Goal: Task Accomplishment & Management: Manage account settings

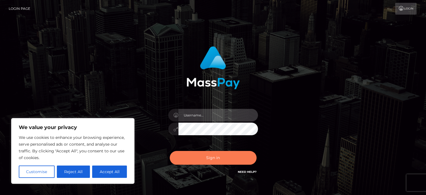
type input "abarrett2"
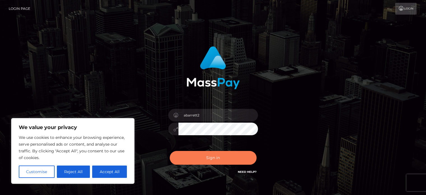
click at [190, 157] on button "Sign in" at bounding box center [213, 158] width 87 height 14
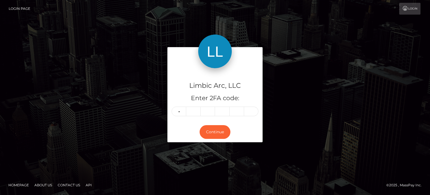
type input "4"
type input "6"
type input "7"
type input "3"
type input "7"
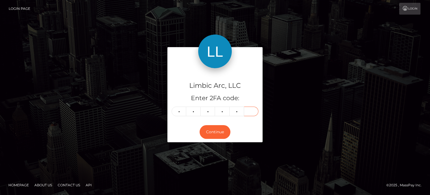
type input "2"
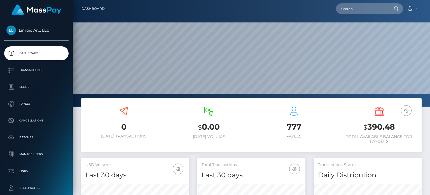
scroll to position [99, 108]
